Goal: Information Seeking & Learning: Learn about a topic

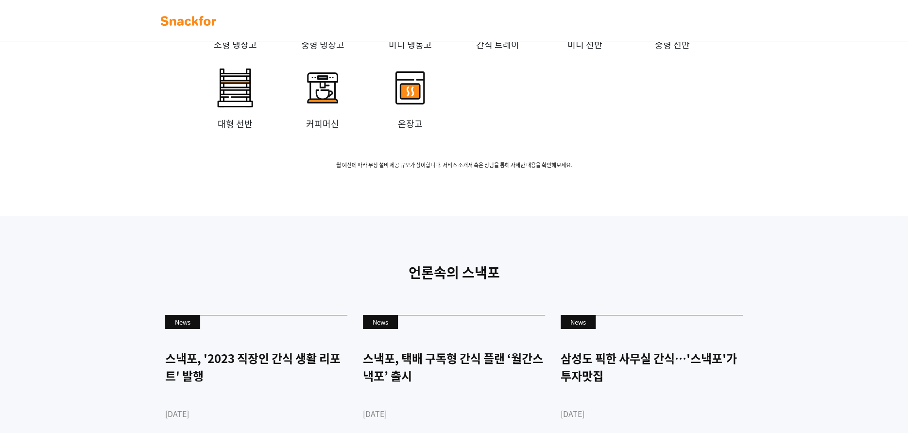
scroll to position [2235, 0]
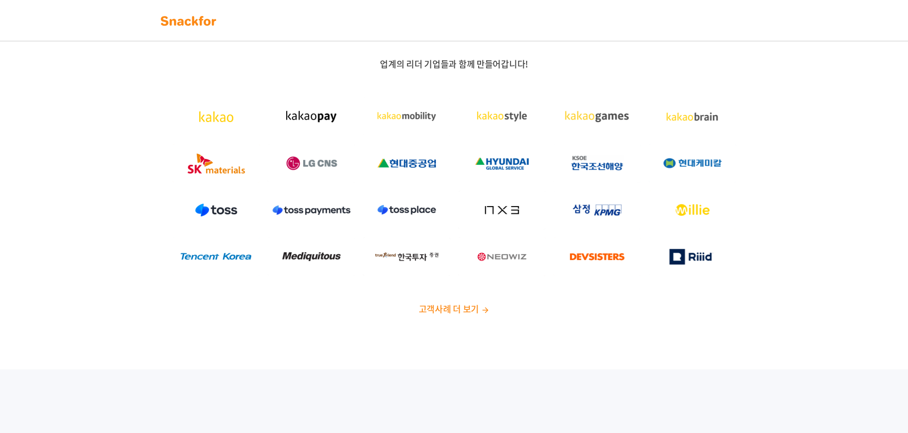
click at [463, 321] on div "업계의 리더 기업들과 함께 만들어갑니다! 고객사례 더 보기" at bounding box center [454, 191] width 908 height 358
click at [463, 308] on span "고객사례 더 보기" at bounding box center [448, 308] width 60 height 13
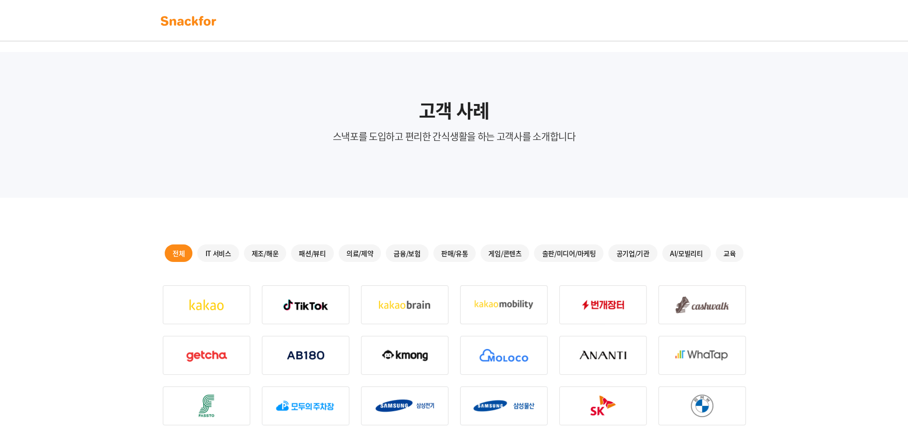
click at [723, 248] on div "교육" at bounding box center [730, 252] width 28 height 17
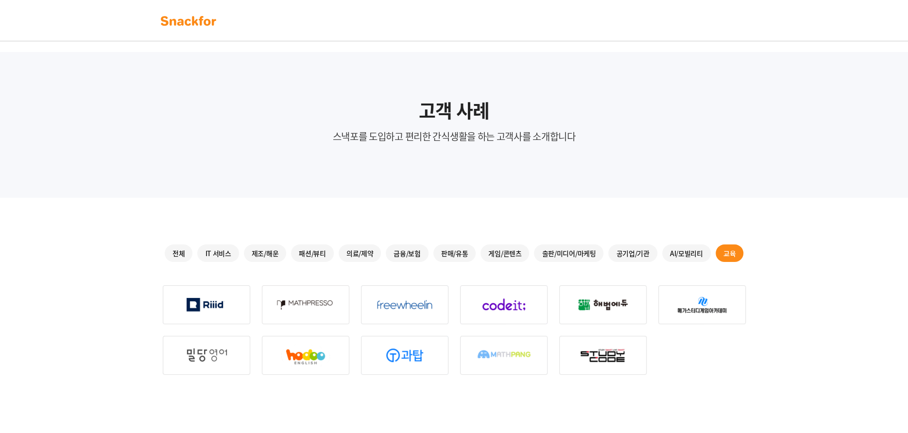
click at [680, 247] on div "AI/모빌리티" at bounding box center [686, 252] width 49 height 17
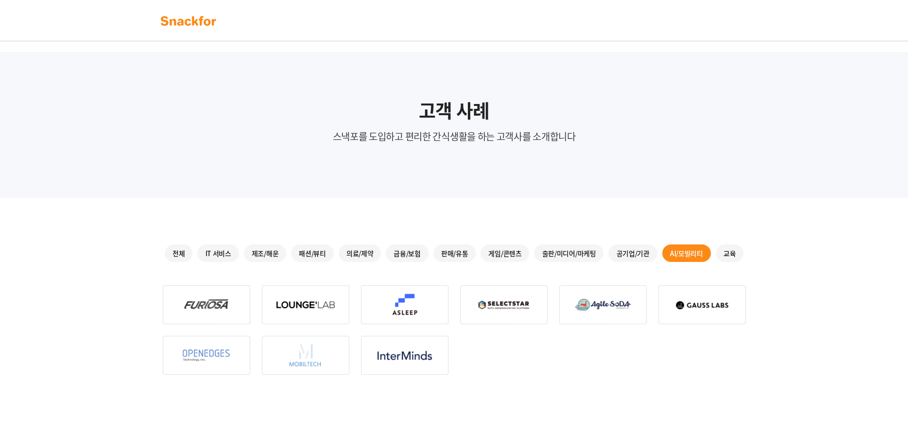
click at [648, 256] on div "공기업/기관" at bounding box center [632, 252] width 49 height 17
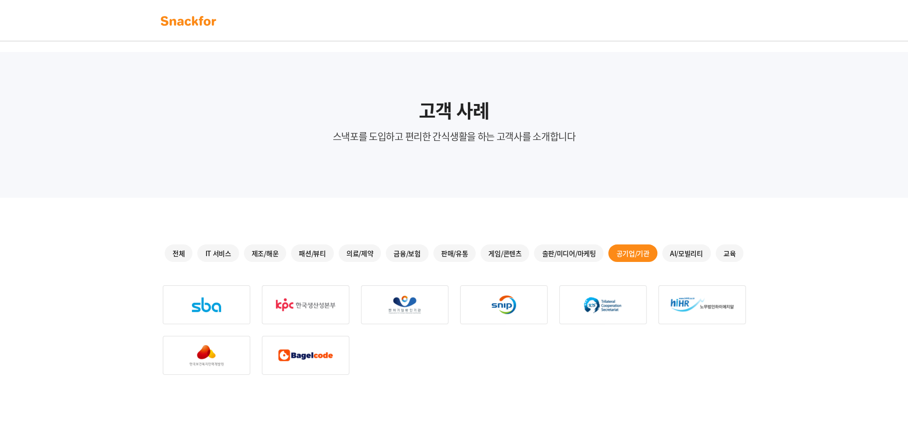
click at [667, 258] on div "AI/모빌리티" at bounding box center [686, 252] width 49 height 17
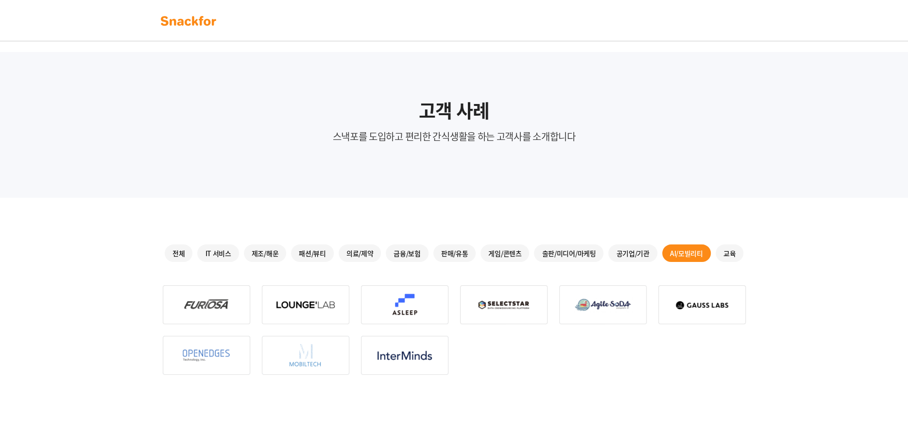
click at [205, 301] on img at bounding box center [206, 304] width 87 height 39
click at [549, 249] on div "출판/미디어/마케팅" at bounding box center [568, 252] width 69 height 17
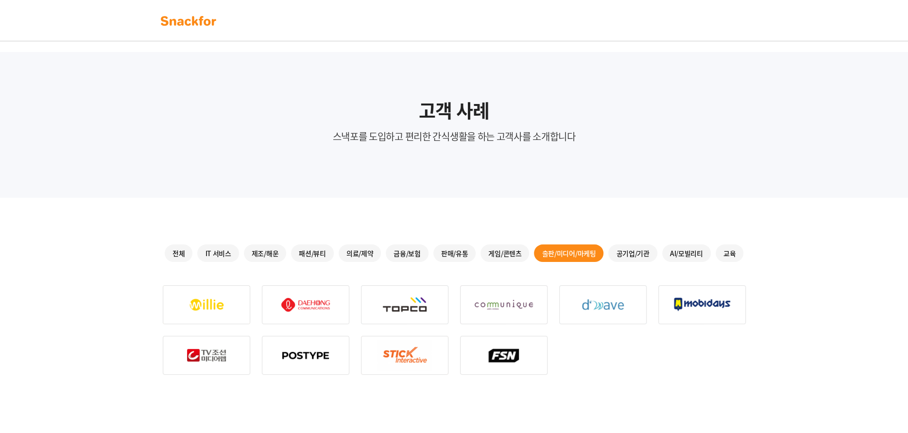
click at [479, 245] on div "전체 IT 서비스 제조/해운 패션/뷰티 의료/제약 금융/보험 판매/유통 게임/콘텐츠 출판/미디어/마케팅 공기업/기관 AI/모빌리티 교육" at bounding box center [454, 252] width 583 height 17
click at [479, 250] on div "전체 IT 서비스 제조/해운 패션/뷰티 의료/제약 금융/보험 판매/유통 게임/콘텐츠 출판/미디어/마케팅 공기업/기관 AI/모빌리티 교육" at bounding box center [454, 252] width 583 height 17
click at [485, 252] on div "게임/콘텐츠" at bounding box center [505, 252] width 49 height 17
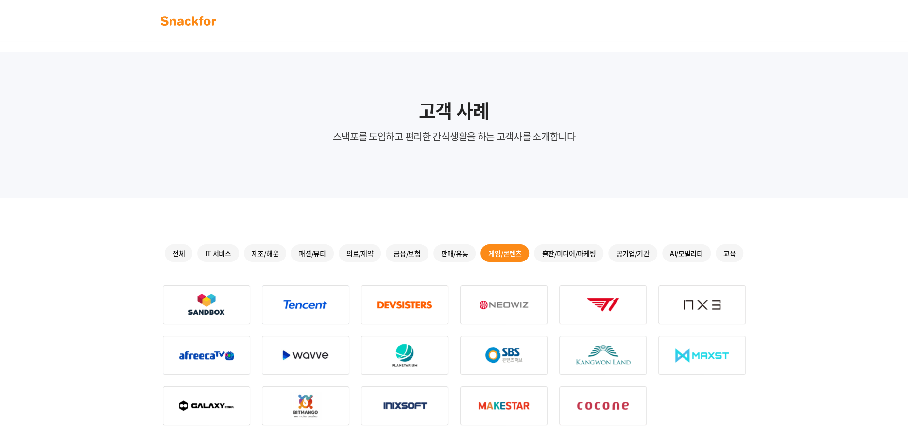
click at [459, 252] on div "판매/유통" at bounding box center [454, 252] width 43 height 17
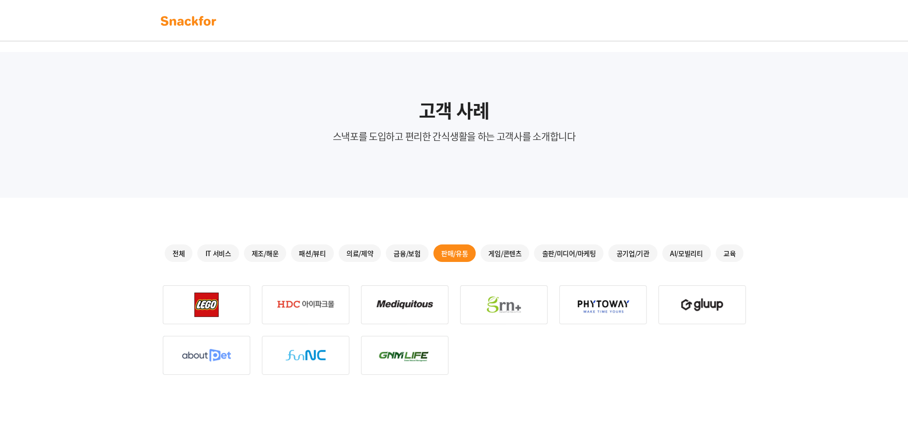
click at [414, 253] on div "금융/보험" at bounding box center [407, 252] width 43 height 17
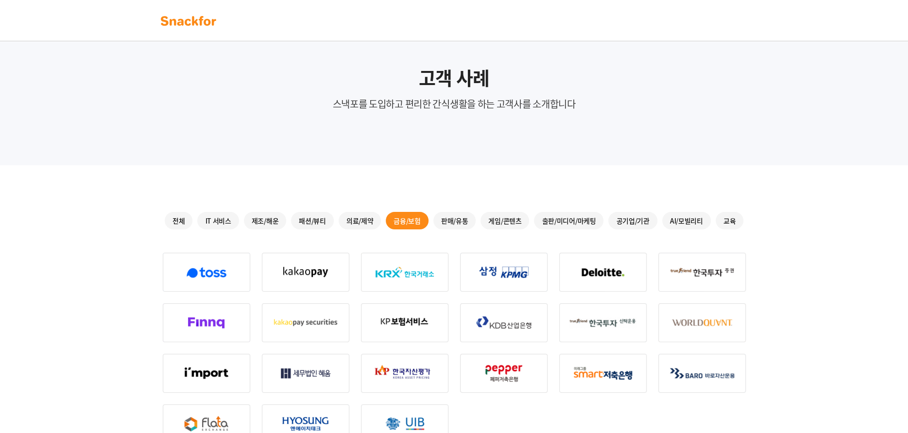
scroll to position [49, 0]
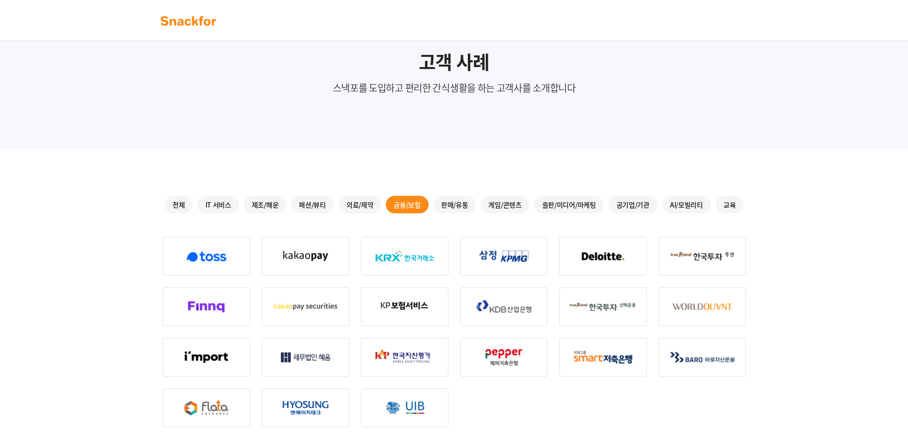
click at [353, 201] on div "의료/제약" at bounding box center [360, 204] width 43 height 17
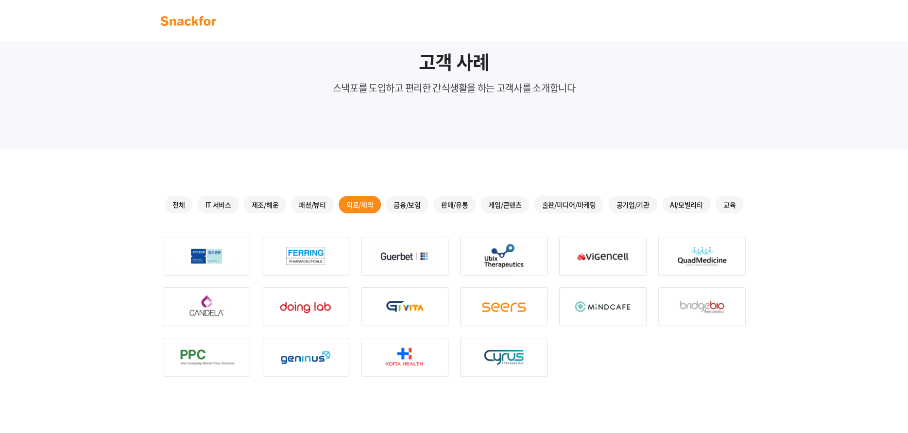
click at [324, 204] on div "패션/뷰티" at bounding box center [312, 204] width 43 height 17
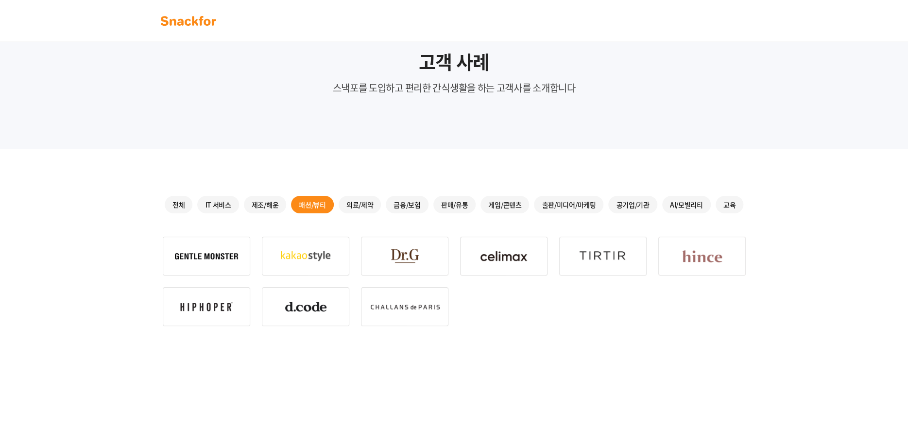
click at [264, 200] on div "제조/해운" at bounding box center [265, 204] width 43 height 17
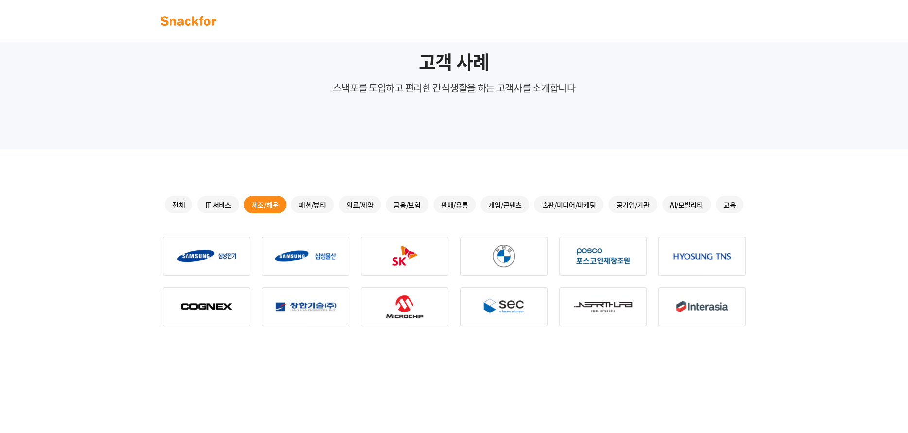
click at [235, 209] on div "IT 서비스" at bounding box center [217, 204] width 41 height 17
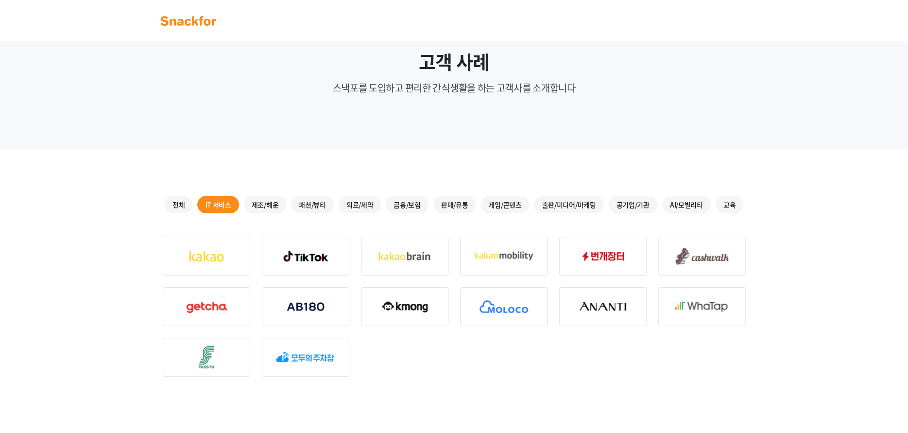
click at [193, 208] on div "전체 IT 서비스 제조/해운 패션/뷰티 의료/제약 금융/보험 판매/유통 게임/콘텐츠 출판/미디어/마케팅 공기업/기관 AI/모빌리티 교육" at bounding box center [454, 204] width 583 height 17
click at [185, 207] on div "전체" at bounding box center [179, 204] width 28 height 17
